Goal: Task Accomplishment & Management: Manage account settings

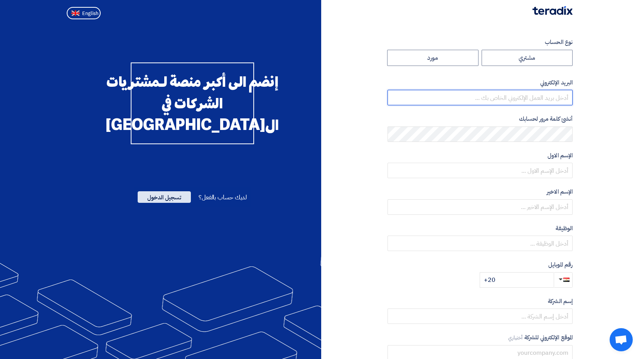
type input "[EMAIL_ADDRESS][DOMAIN_NAME]"
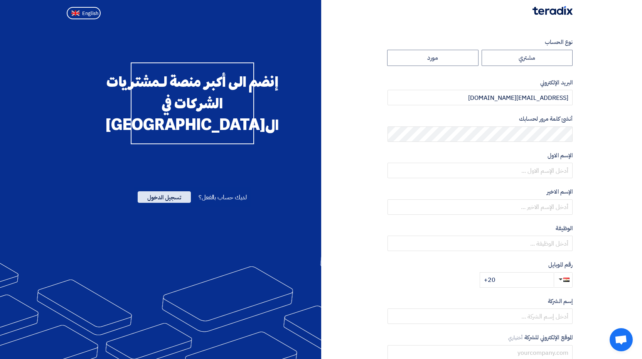
click at [154, 203] on span "تسجيل الدخول" at bounding box center [164, 197] width 53 height 12
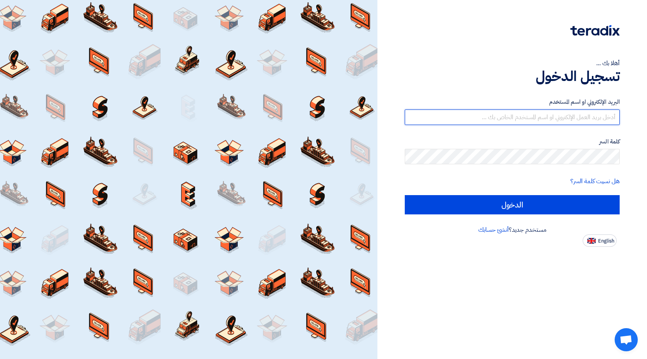
type input "[EMAIL_ADDRESS][DOMAIN_NAME]"
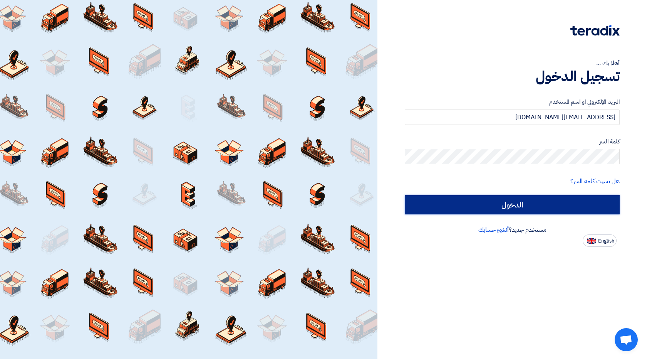
click at [515, 204] on input "الدخول" at bounding box center [512, 204] width 215 height 19
